Goal: Information Seeking & Learning: Check status

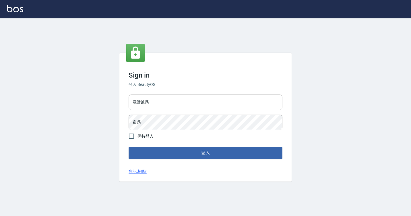
click at [157, 104] on input "電話號碼" at bounding box center [206, 102] width 154 height 16
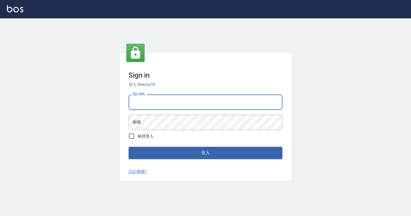
click at [154, 101] on input "電話號碼" at bounding box center [206, 102] width 154 height 16
type input "7812080"
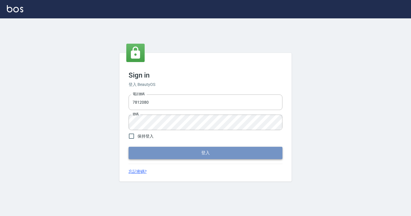
click at [155, 150] on button "登入" at bounding box center [206, 153] width 154 height 12
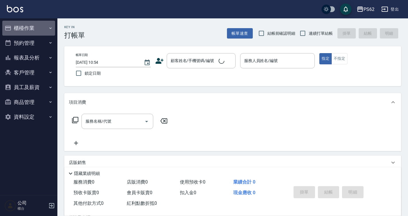
click at [20, 26] on button "櫃檯作業" at bounding box center [28, 28] width 53 height 15
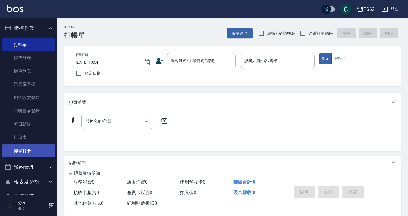
click at [35, 146] on link "掃碼打卡" at bounding box center [28, 150] width 53 height 13
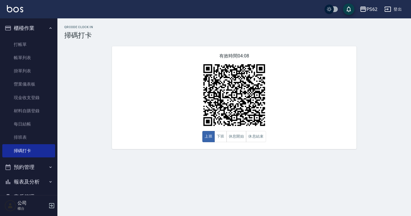
click at [411, 216] on html "PS62 登出 櫃檯作業 打帳單 帳單列表 掛單列表 營業儀表板 現金收支登錄 材料自購登錄 每日結帳 排班表 掃碼打卡 預約管理 預約管理 單日預約紀錄 單…" at bounding box center [205, 108] width 411 height 216
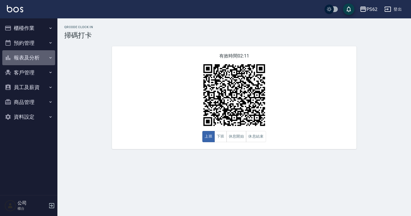
click at [34, 56] on button "報表及分析" at bounding box center [28, 57] width 53 height 15
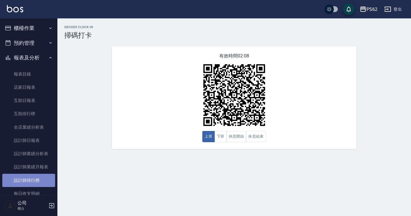
click at [36, 183] on link "設計師排行榜" at bounding box center [28, 180] width 53 height 13
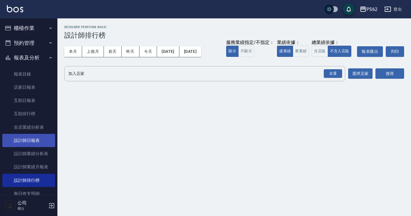
click at [44, 140] on link "設計師日報表" at bounding box center [28, 140] width 53 height 13
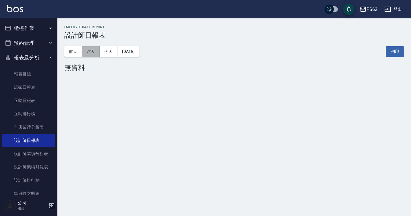
click at [92, 49] on button "昨天" at bounding box center [91, 51] width 18 height 11
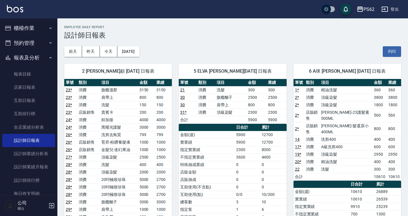
click at [288, 88] on div "6 A咪 李姿慧 10/05/2025 日報表 單號 類別 項目 金額 業績 1 * 消費 精油洗髮 360 360 2 * 消費 頂級染髮 3800 380…" at bounding box center [344, 202] width 115 height 290
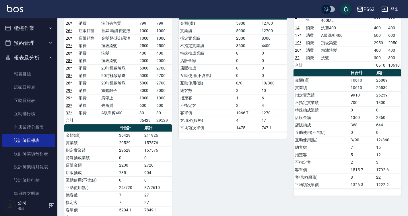
scroll to position [115, 0]
